Goal: Transaction & Acquisition: Purchase product/service

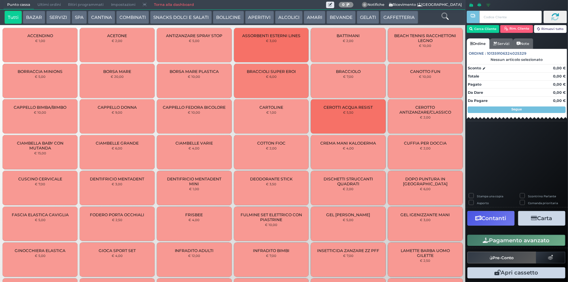
click at [401, 19] on button "CAFFETTERIA" at bounding box center [399, 17] width 38 height 13
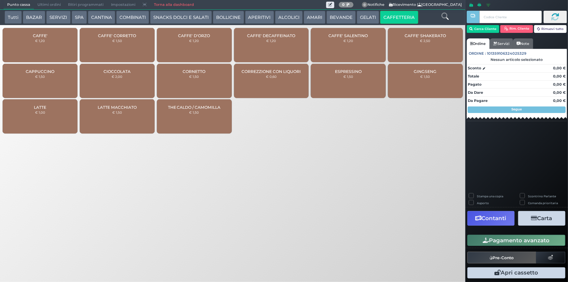
click at [41, 45] on div "CAFFE' € 1,20" at bounding box center [40, 45] width 75 height 34
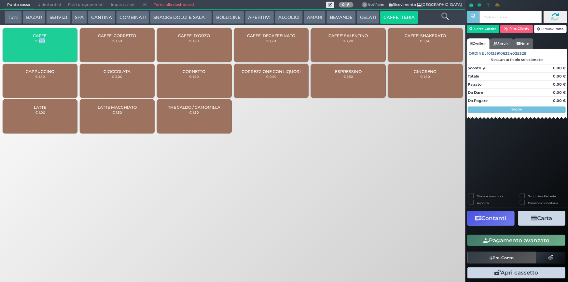
click at [41, 45] on div "CAFFE' € 1,20" at bounding box center [40, 45] width 75 height 34
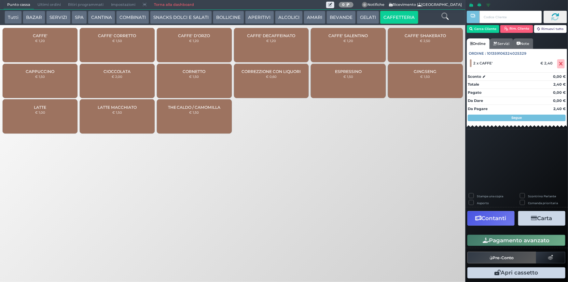
click at [477, 195] on label "Stampa una copia" at bounding box center [490, 196] width 26 height 4
checkbox input "true"
click at [529, 218] on button "Carta" at bounding box center [541, 218] width 47 height 15
